Goal: Task Accomplishment & Management: Complete application form

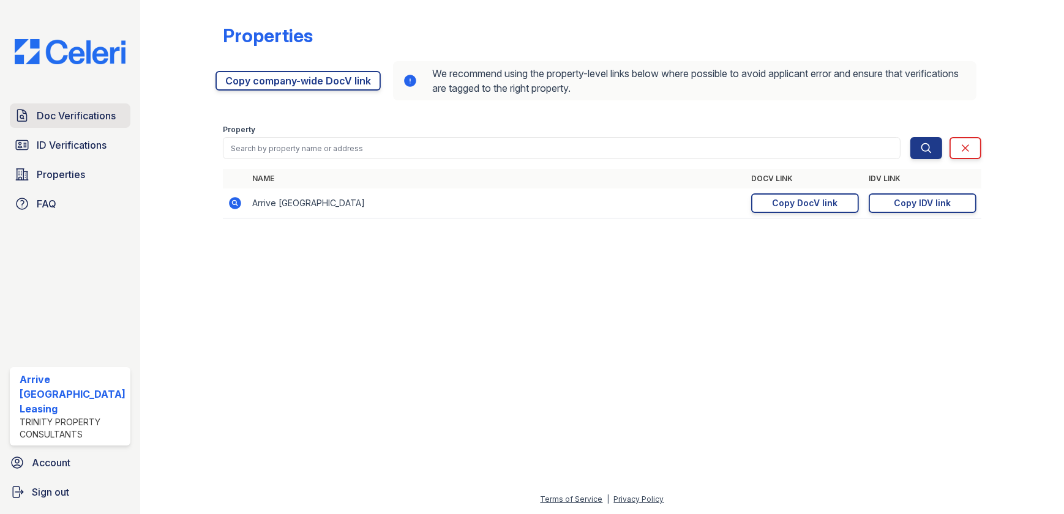
click at [82, 118] on span "Doc Verifications" at bounding box center [76, 115] width 79 height 15
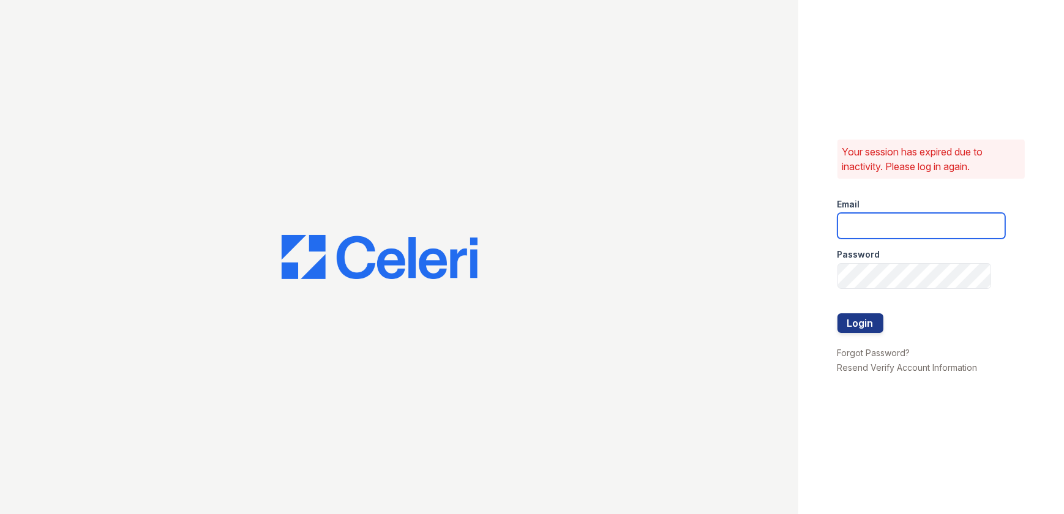
type input "ArriveWestborough@trinity-pm.com"
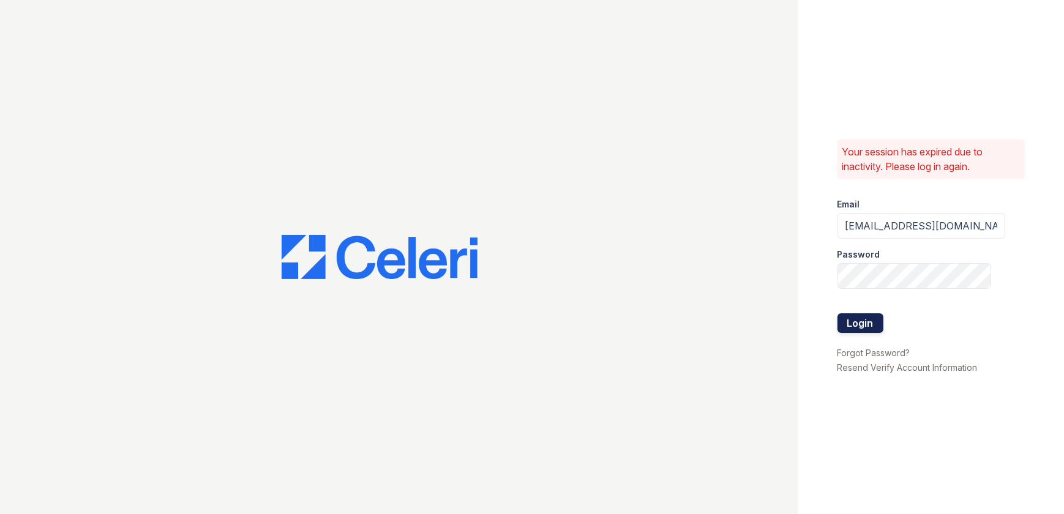
click at [858, 324] on button "Login" at bounding box center [861, 323] width 46 height 20
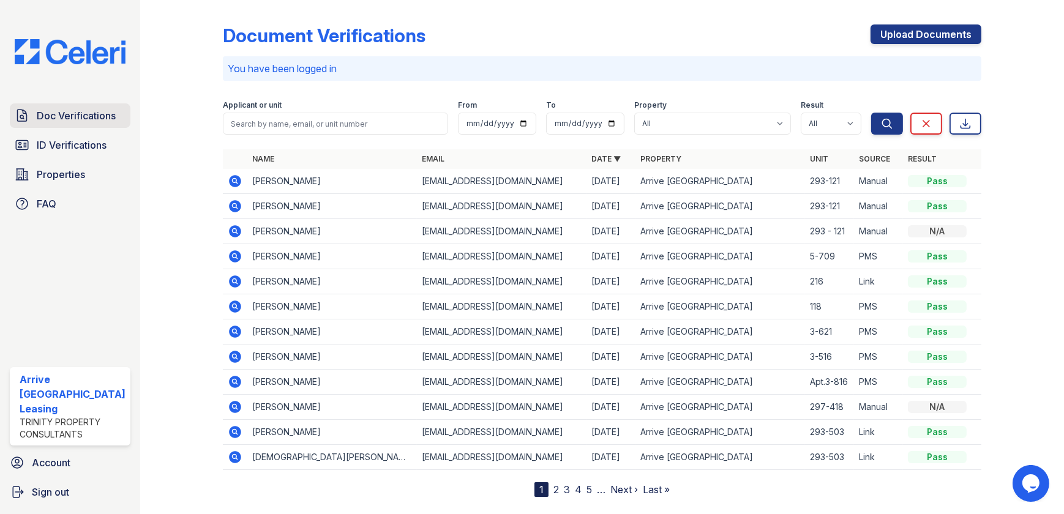
click at [75, 117] on span "Doc Verifications" at bounding box center [76, 115] width 79 height 15
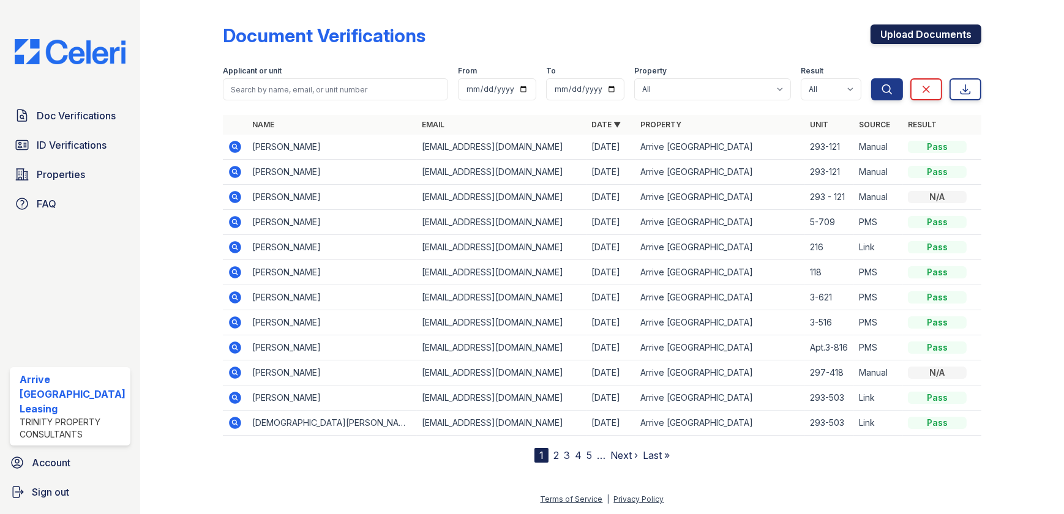
click at [936, 36] on link "Upload Documents" at bounding box center [926, 34] width 111 height 20
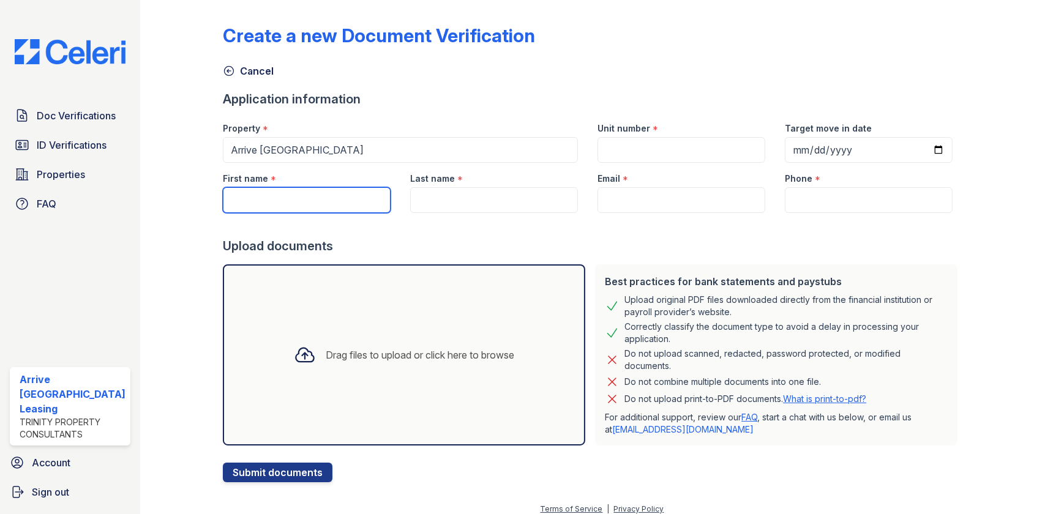
click at [288, 208] on input "First name" at bounding box center [307, 200] width 168 height 26
click at [337, 204] on input "First name" at bounding box center [307, 200] width 168 height 26
paste input "[PERSON_NAME]"
type input "[PERSON_NAME]"
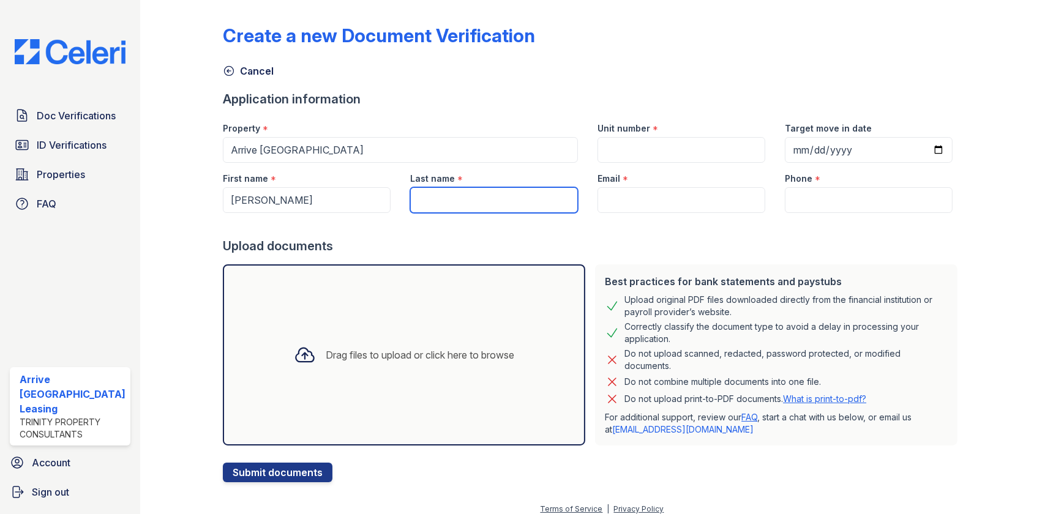
click at [485, 203] on input "Last name" at bounding box center [494, 200] width 168 height 26
drag, startPoint x: 489, startPoint y: 200, endPoint x: 424, endPoint y: 205, distance: 65.1
click at [424, 205] on input "Last name" at bounding box center [494, 200] width 168 height 26
type input "[PERSON_NAME]"
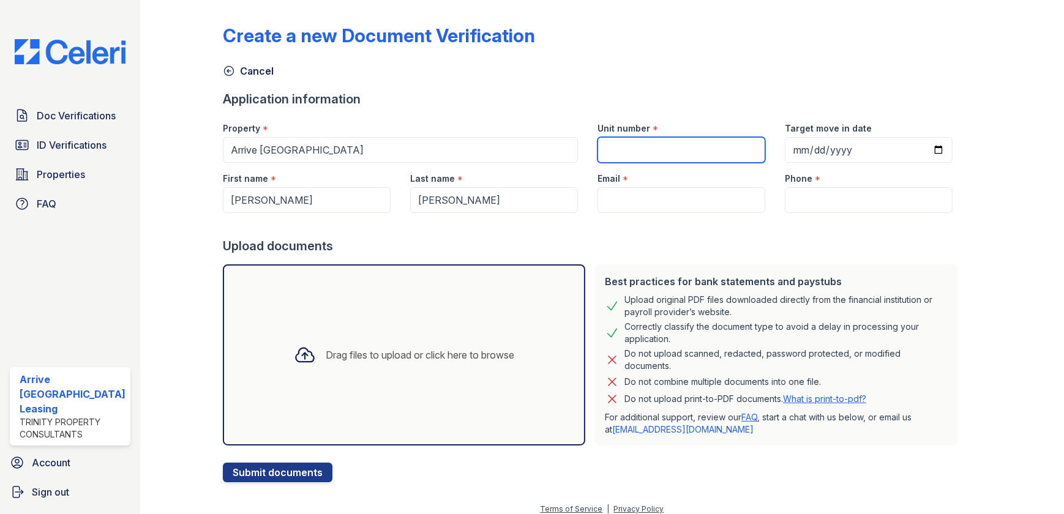
type input "293-121"
type input "2025-10-15"
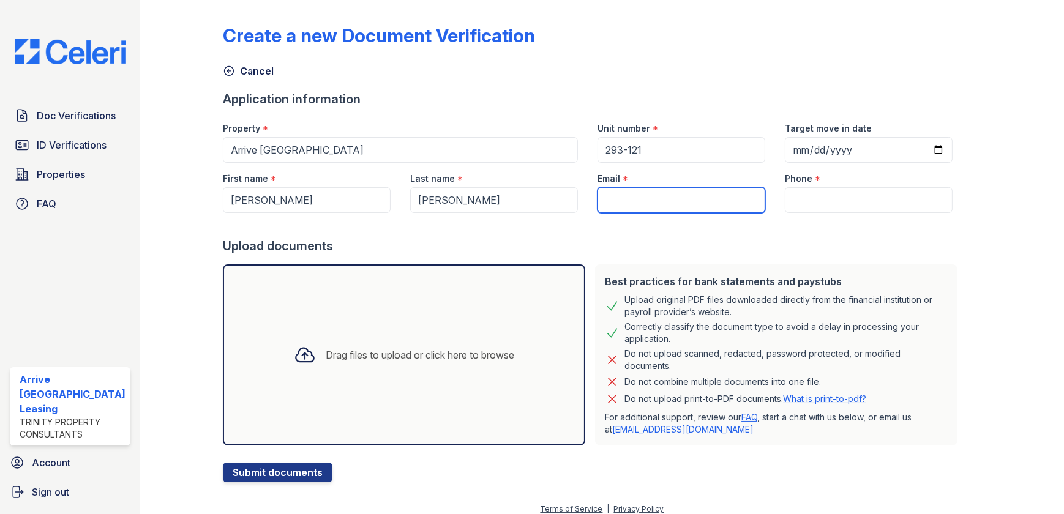
type input "bofamily2017@gmail.com"
type input "774 498-0112"
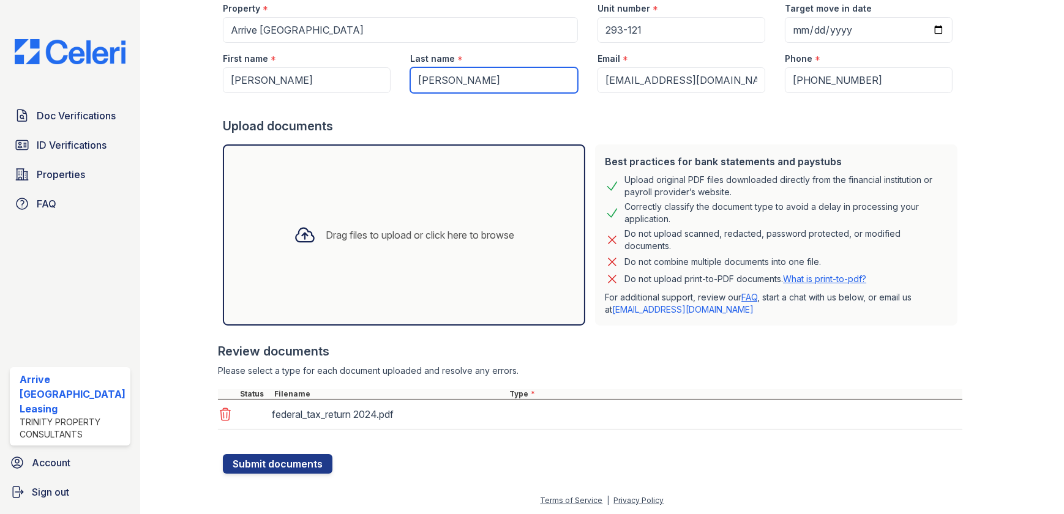
scroll to position [121, 0]
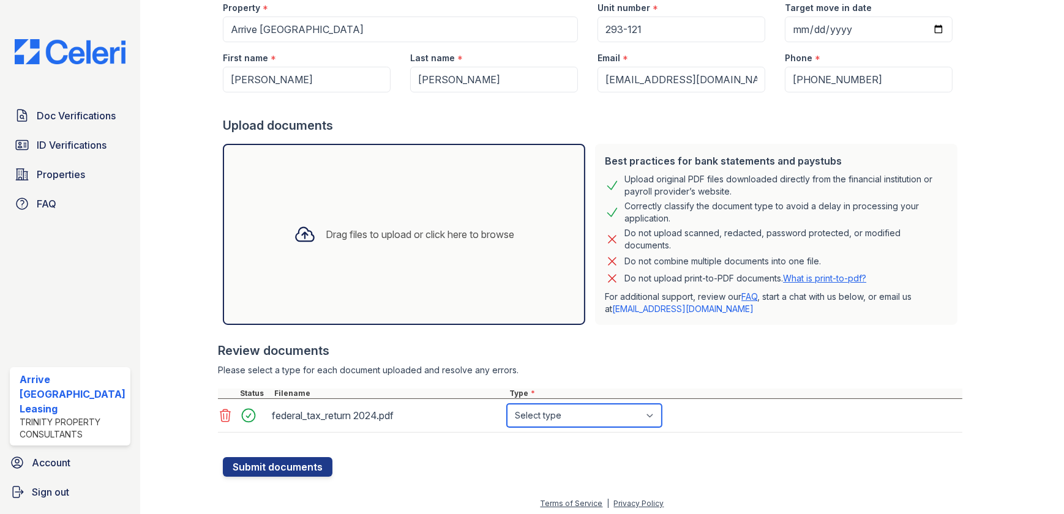
click at [599, 413] on select "Select type Paystub Bank Statement Offer Letter Tax Documents Benefit Award Let…" at bounding box center [584, 415] width 155 height 23
select select "tax_documents"
click at [507, 404] on select "Select type Paystub Bank Statement Offer Letter Tax Documents Benefit Award Let…" at bounding box center [584, 415] width 155 height 23
click at [291, 467] on button "Submit documents" at bounding box center [278, 467] width 110 height 20
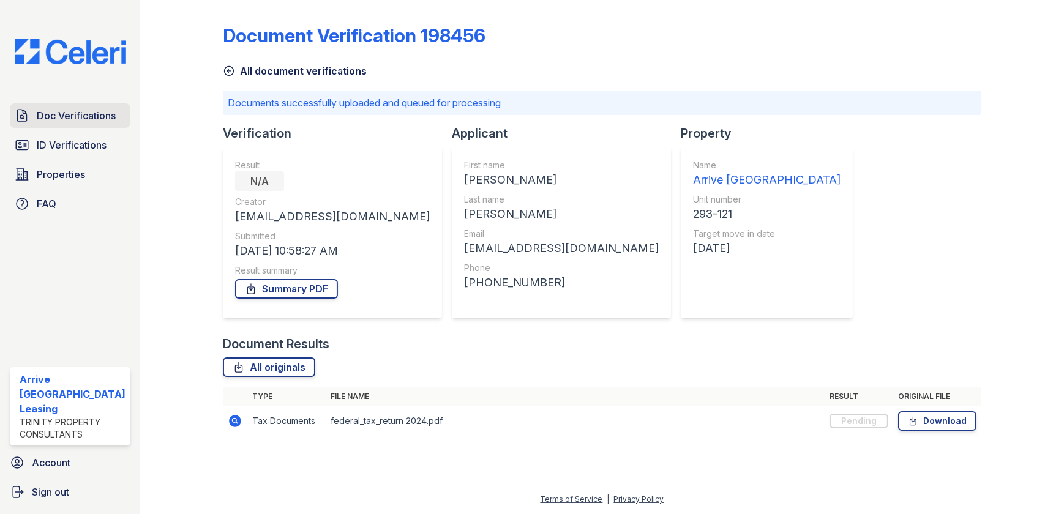
click at [109, 120] on span "Doc Verifications" at bounding box center [76, 115] width 79 height 15
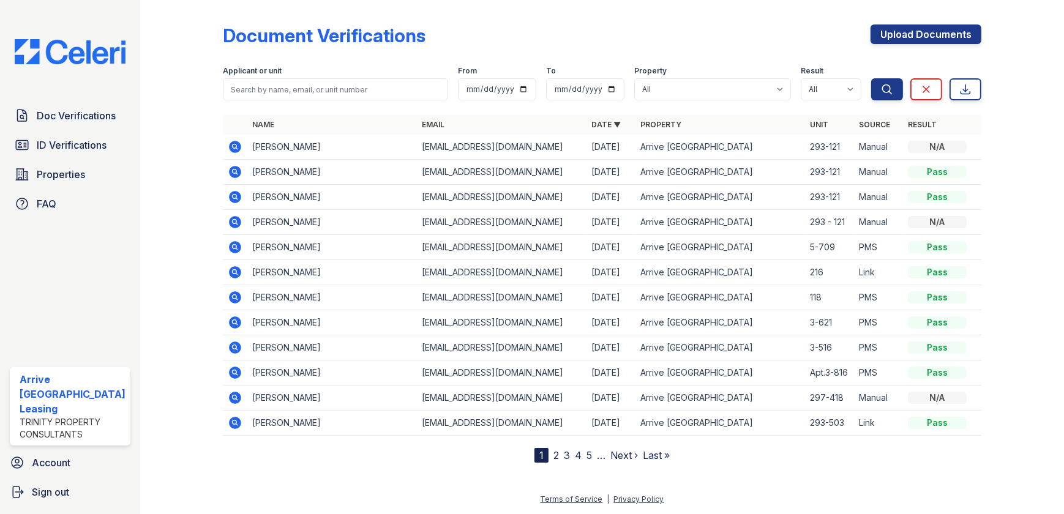
click at [250, 147] on td "Mauricio Onorato" at bounding box center [332, 147] width 170 height 25
click at [236, 145] on icon at bounding box center [235, 147] width 12 height 12
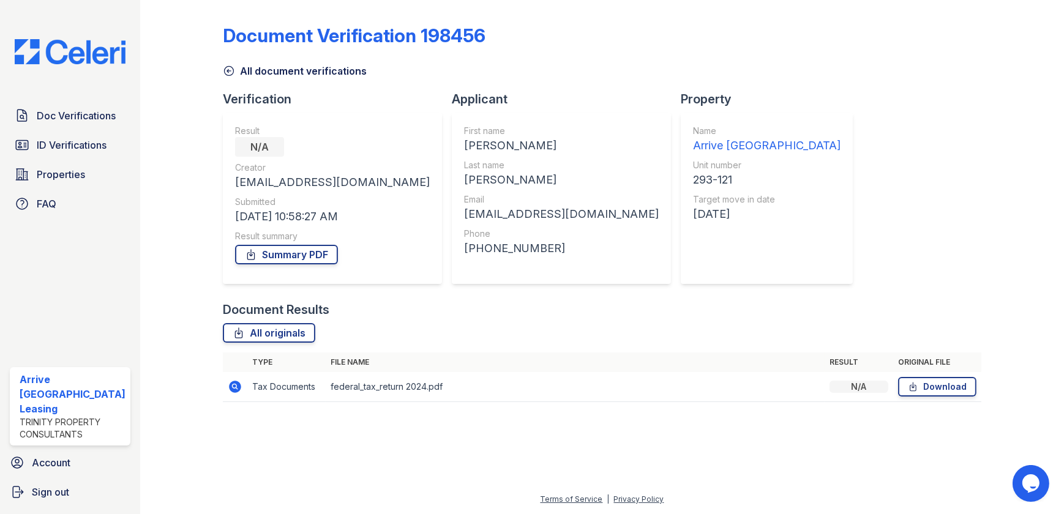
click at [294, 394] on td "Tax Documents" at bounding box center [286, 387] width 78 height 30
click at [82, 140] on span "ID Verifications" at bounding box center [72, 145] width 70 height 15
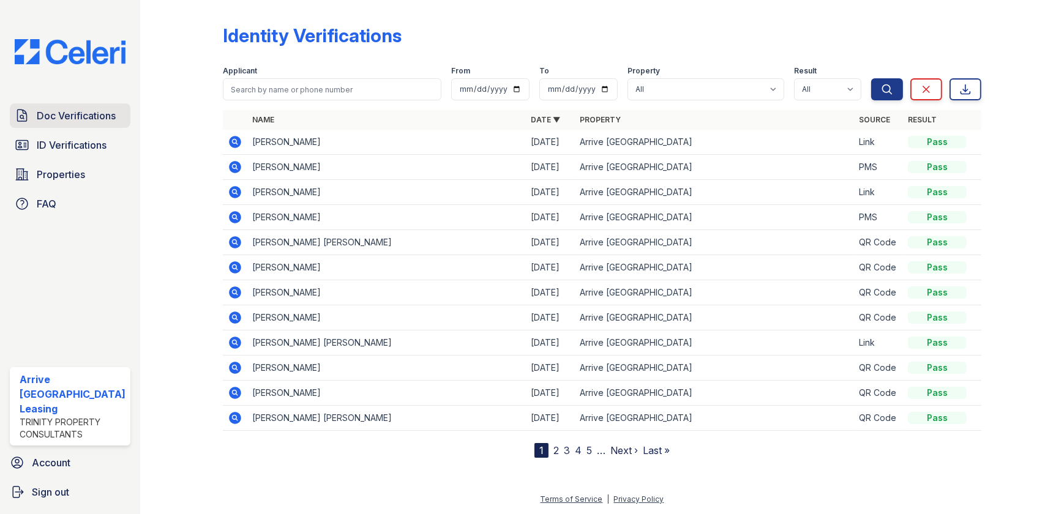
click at [87, 116] on span "Doc Verifications" at bounding box center [76, 115] width 79 height 15
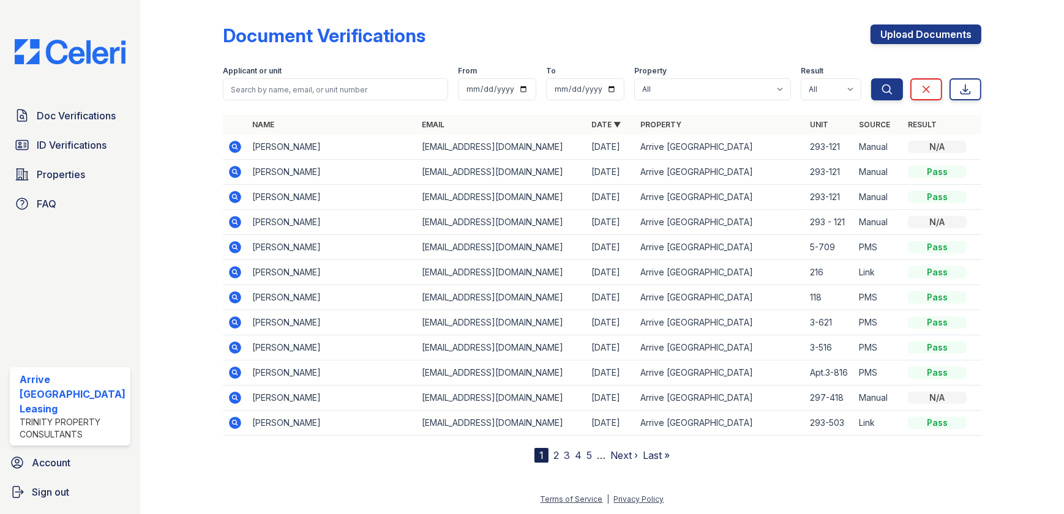
click at [233, 142] on icon at bounding box center [235, 147] width 12 height 12
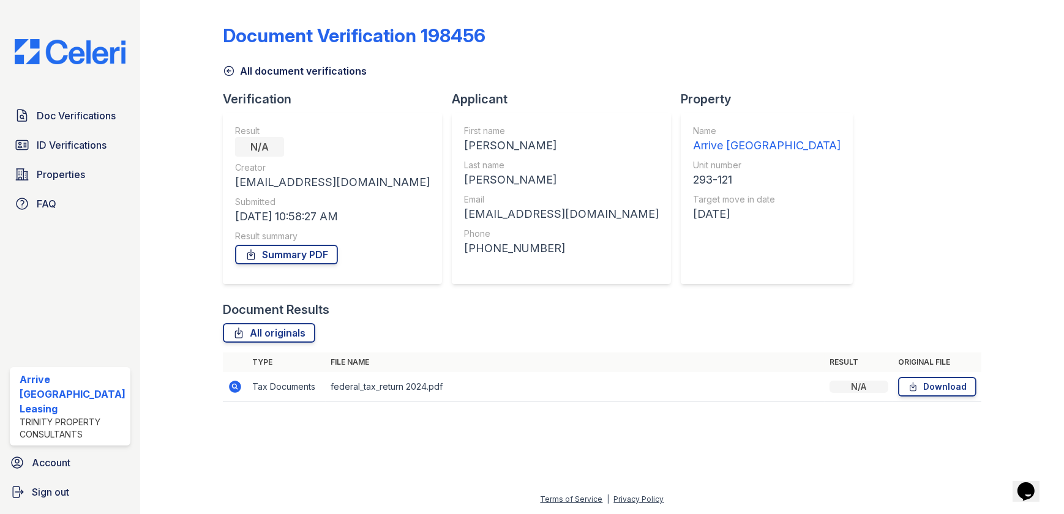
click at [357, 389] on td "federal_tax_return 2024.pdf" at bounding box center [575, 387] width 499 height 30
click at [230, 389] on icon at bounding box center [235, 387] width 12 height 12
